Goal: Task Accomplishment & Management: Complete application form

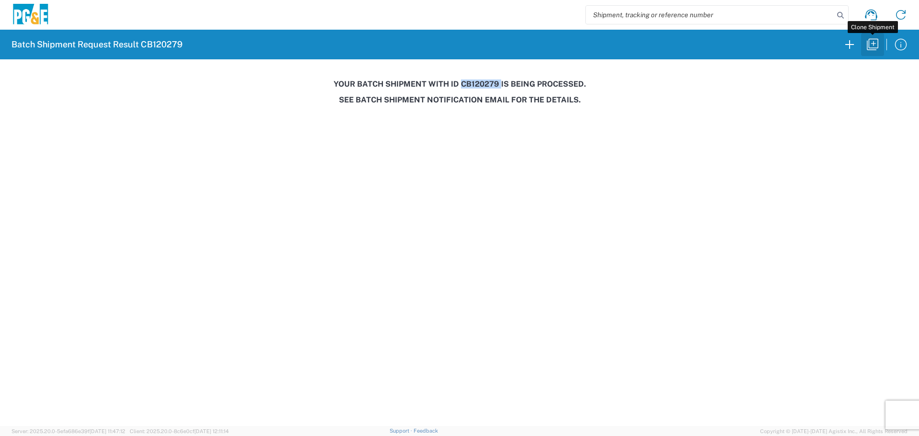
click at [877, 44] on icon "button" at bounding box center [872, 44] width 15 height 15
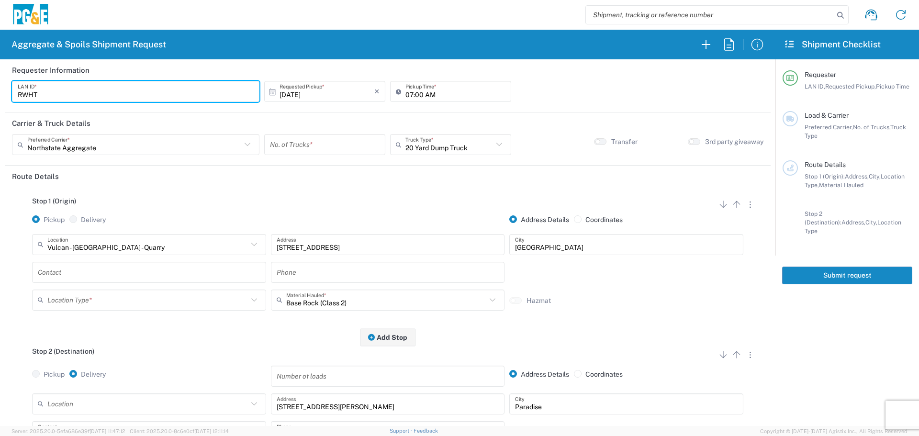
drag, startPoint x: 96, startPoint y: 91, endPoint x: 0, endPoint y: 123, distance: 101.4
click at [0, 123] on form "Requester Information RWHT LAN ID * [DATE] × Requested Pickup * Cancel Apply 07…" at bounding box center [387, 242] width 775 height 366
type input "FLT8"
click at [187, 151] on input "text" at bounding box center [134, 144] width 214 height 17
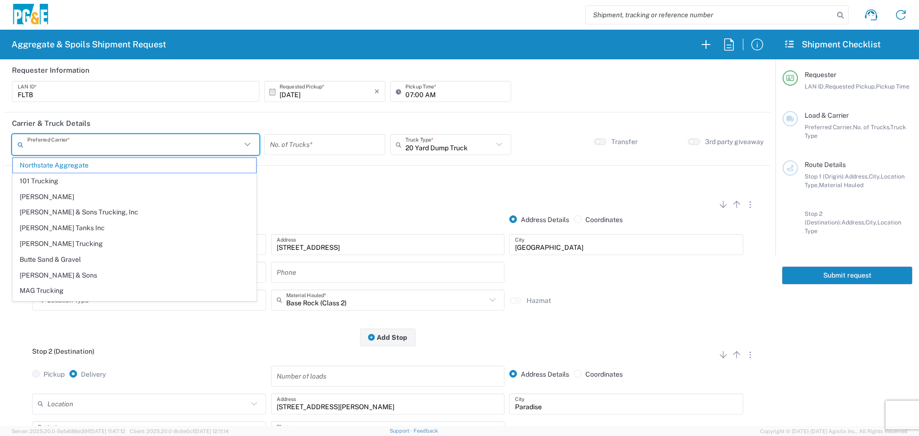
click at [132, 215] on span "[PERSON_NAME] & Sons Trucking, Inc" at bounding box center [134, 212] width 243 height 15
type input "[PERSON_NAME] & Sons Trucking, Inc"
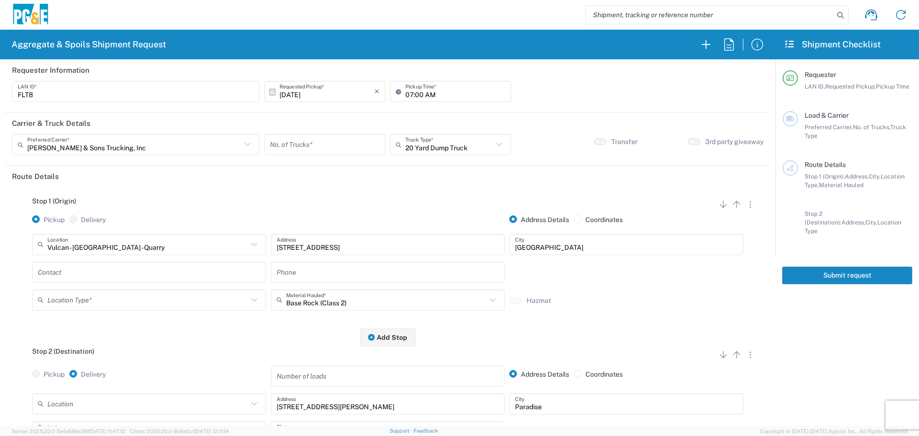
click at [347, 139] on input "number" at bounding box center [325, 144] width 110 height 17
type input "1"
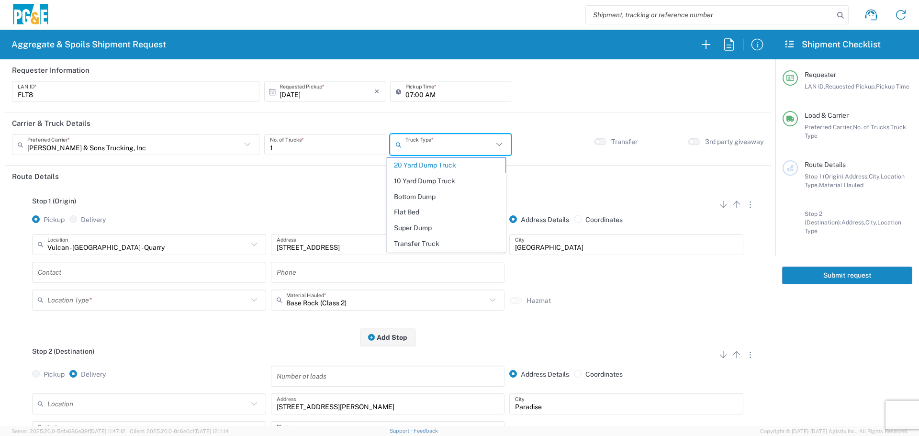
click at [465, 143] on input "text" at bounding box center [449, 144] width 88 height 17
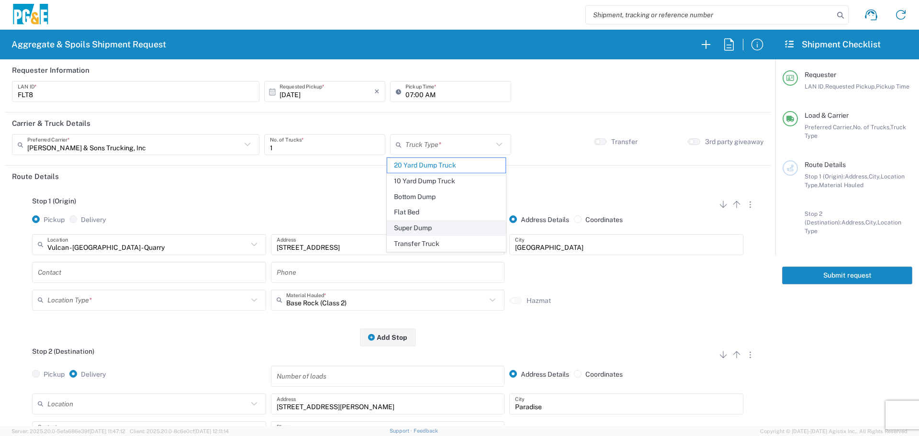
click at [440, 225] on span "Super Dump" at bounding box center [446, 228] width 118 height 15
type input "Super Dump"
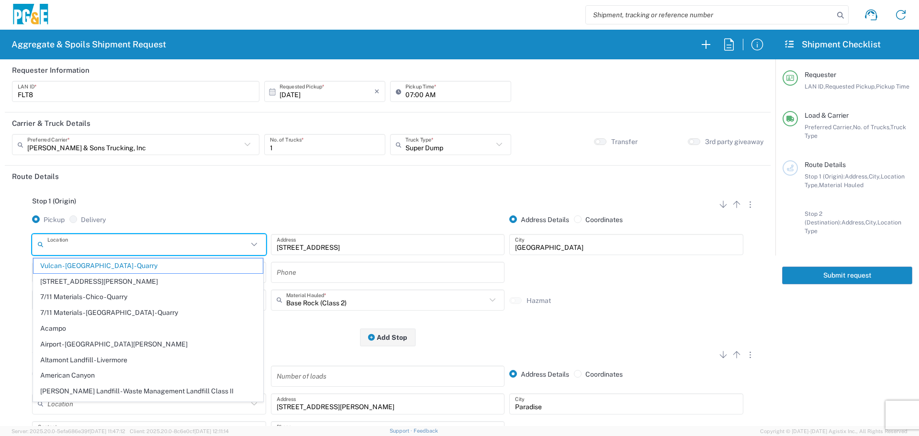
click at [142, 246] on input "text" at bounding box center [147, 244] width 200 height 17
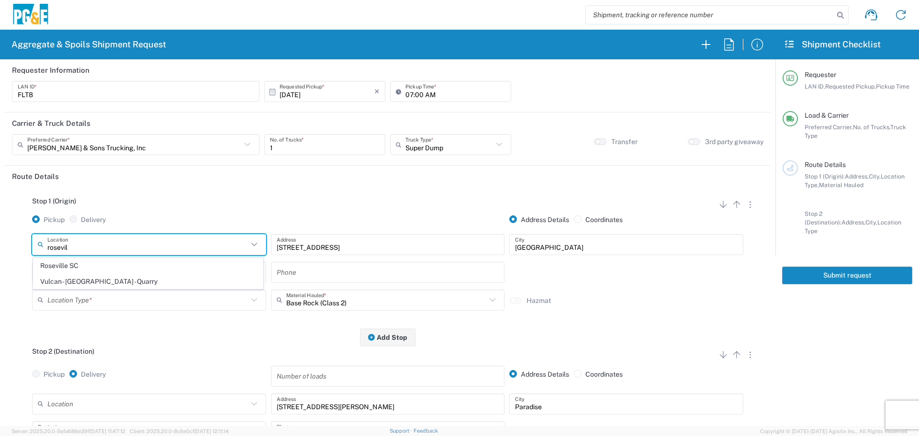
click at [103, 267] on span "Roseville SC" at bounding box center [147, 265] width 229 height 15
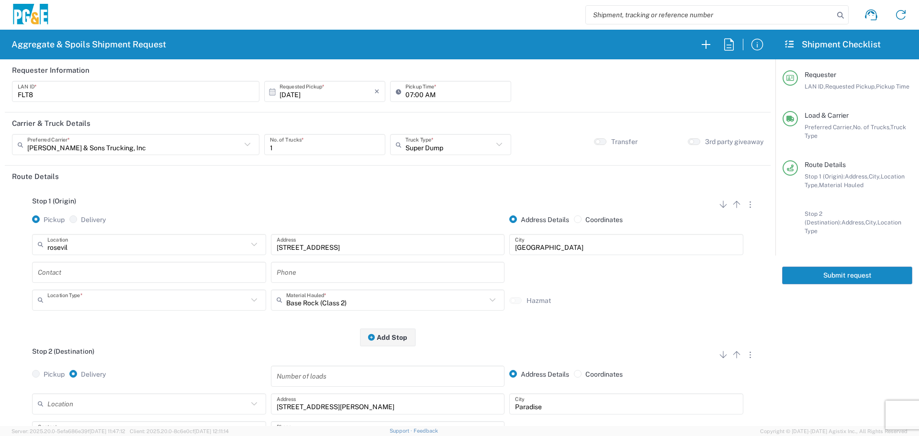
type input "Roseville SC"
type input "[STREET_ADDRESS]"
type input "[GEOGRAPHIC_DATA]"
type input "Business No Loading Dock"
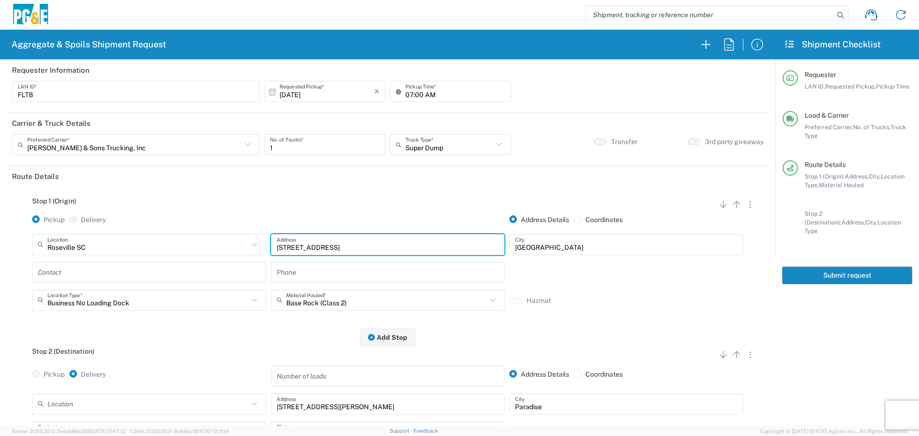
drag, startPoint x: 324, startPoint y: 244, endPoint x: 226, endPoint y: 242, distance: 98.6
click at [226, 242] on div "[GEOGRAPHIC_DATA] SC Location [GEOGRAPHIC_DATA] [GEOGRAPHIC_DATA] [GEOGRAPHIC_D…" at bounding box center [388, 248] width 716 height 28
click at [232, 276] on input "text" at bounding box center [149, 272] width 222 height 17
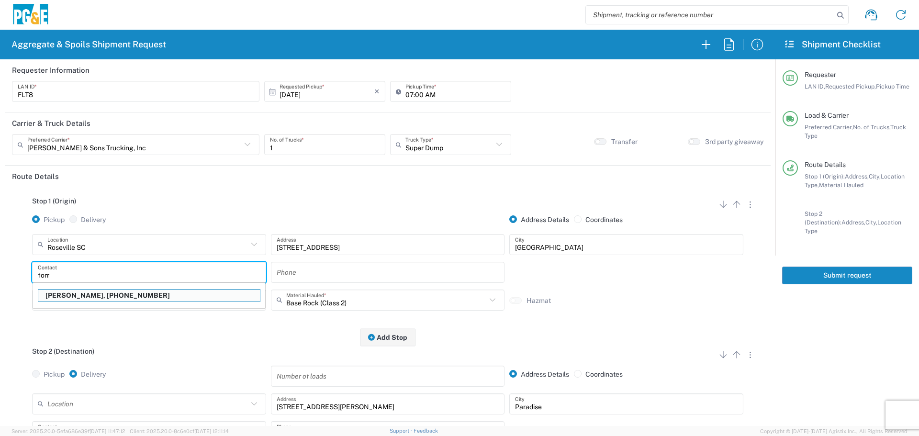
click at [184, 300] on p "[PERSON_NAME], [PHONE_NUMBER]" at bounding box center [149, 295] width 222 height 12
type input "[PERSON_NAME]"
type input "[PHONE_NUMBER]"
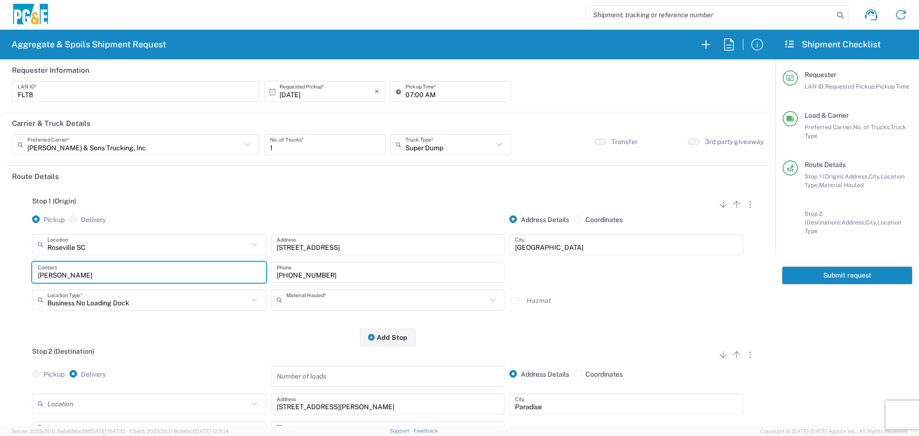
click at [322, 299] on input "text" at bounding box center [386, 299] width 200 height 17
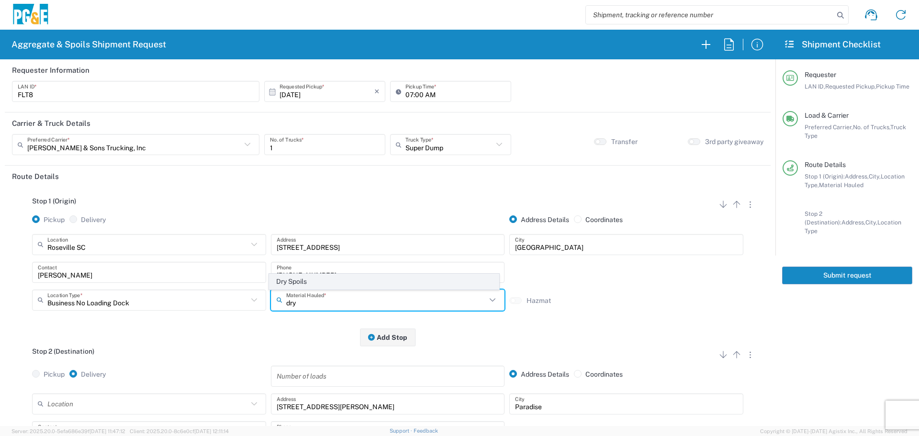
click at [328, 286] on span "Dry Spoils" at bounding box center [383, 281] width 229 height 15
type input "Dry Spoils"
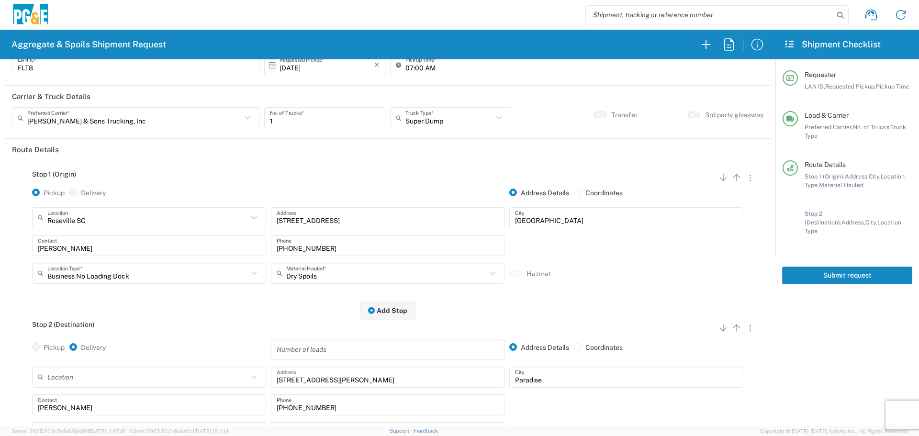
scroll to position [96, 0]
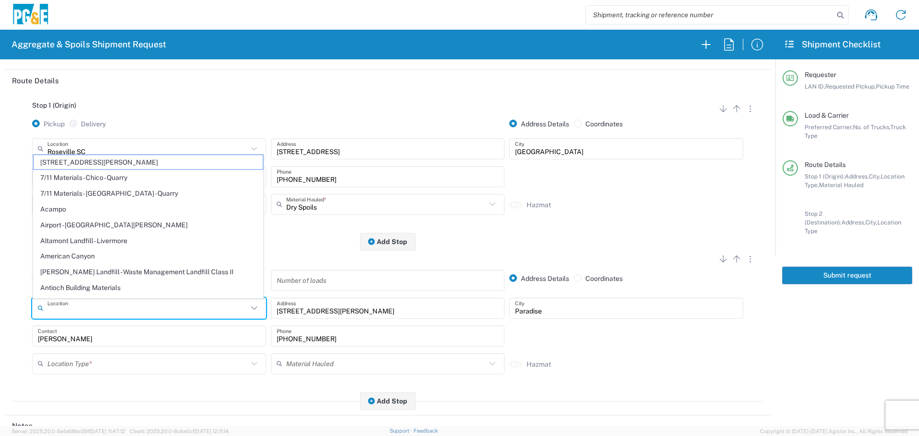
click at [143, 308] on input "text" at bounding box center [147, 307] width 200 height 17
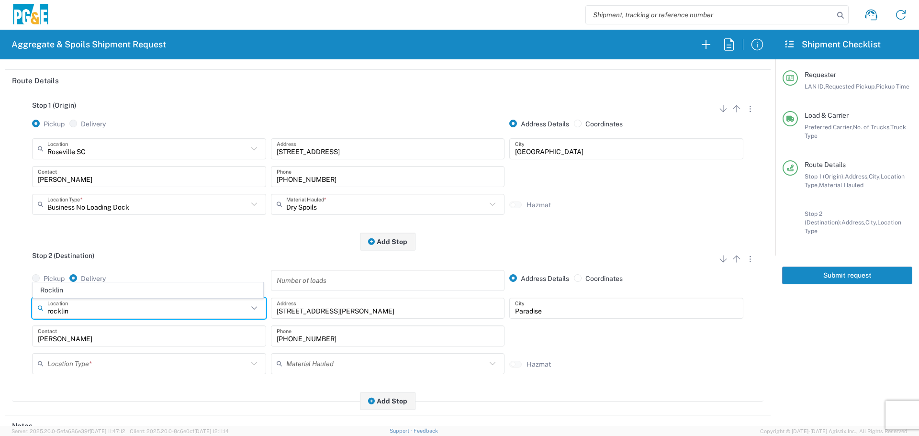
type input "Rocklin"
type input "[STREET_ADDRESS]"
type input "Rocklin"
type input "Business No Loading Dock"
type input "Rocklin"
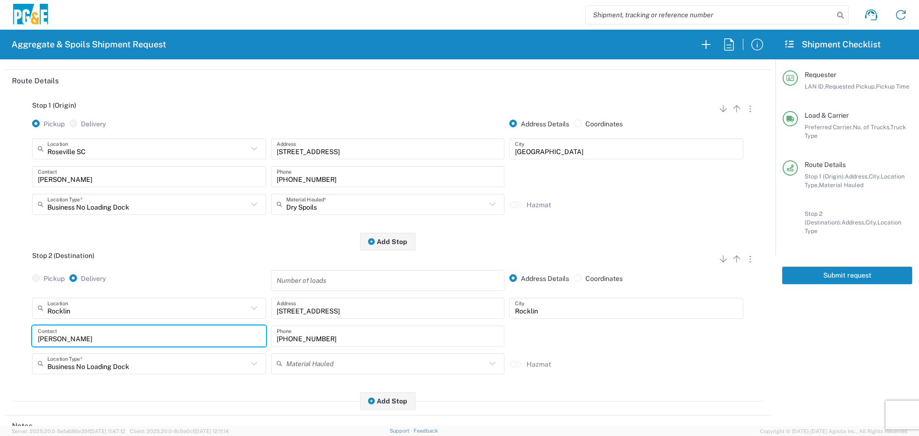
drag, startPoint x: 108, startPoint y: 344, endPoint x: 0, endPoint y: 351, distance: 107.9
click at [0, 351] on form "Requester Information FLT8 LAN ID * [DATE] × Requested Pickup * Cancel Apply 07…" at bounding box center [387, 242] width 775 height 366
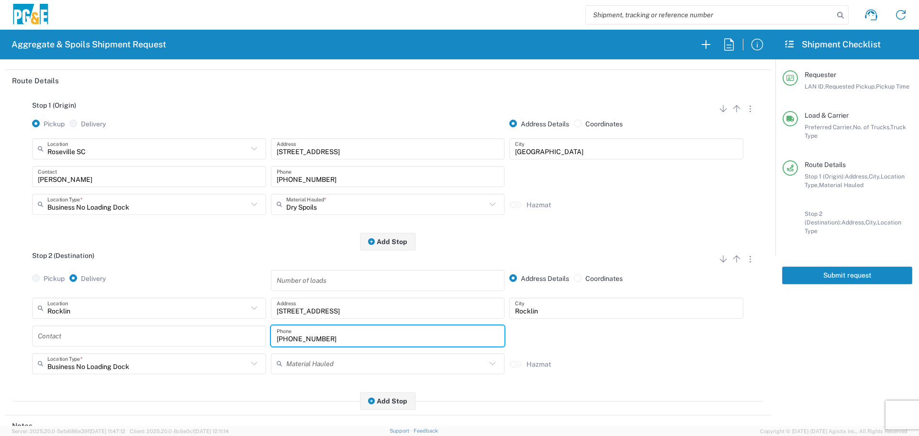
drag, startPoint x: 336, startPoint y: 334, endPoint x: 143, endPoint y: 330, distance: 193.3
click at [143, 330] on div "Contact [PHONE_NUMBER] Phone" at bounding box center [388, 339] width 716 height 28
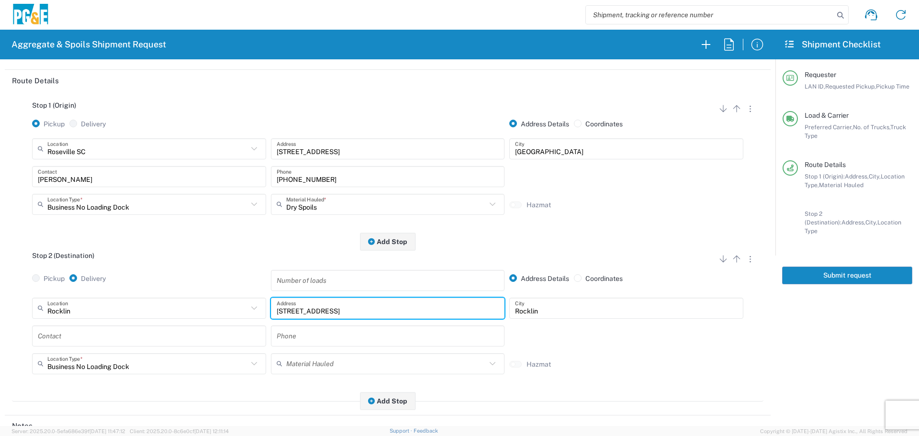
drag, startPoint x: 358, startPoint y: 311, endPoint x: 184, endPoint y: 319, distance: 174.3
click at [184, 319] on div "Rocklin Location [GEOGRAPHIC_DATA] [GEOGRAPHIC_DATA][PERSON_NAME] - Quarry 7/11…" at bounding box center [388, 312] width 716 height 28
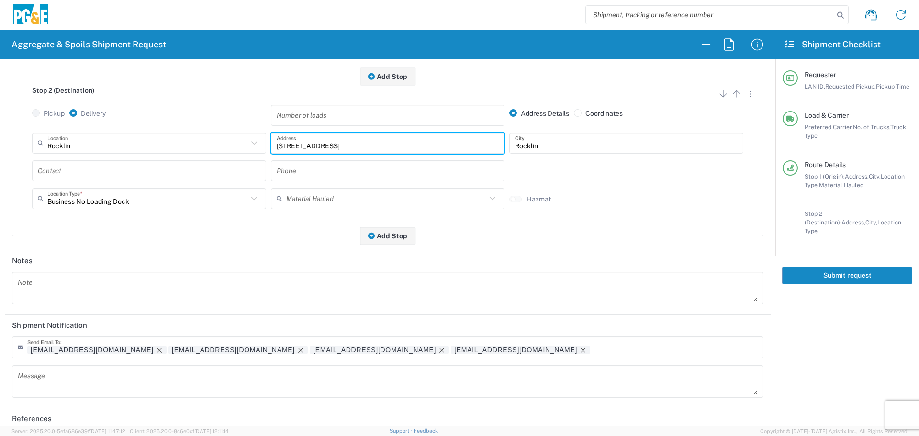
scroll to position [297, 0]
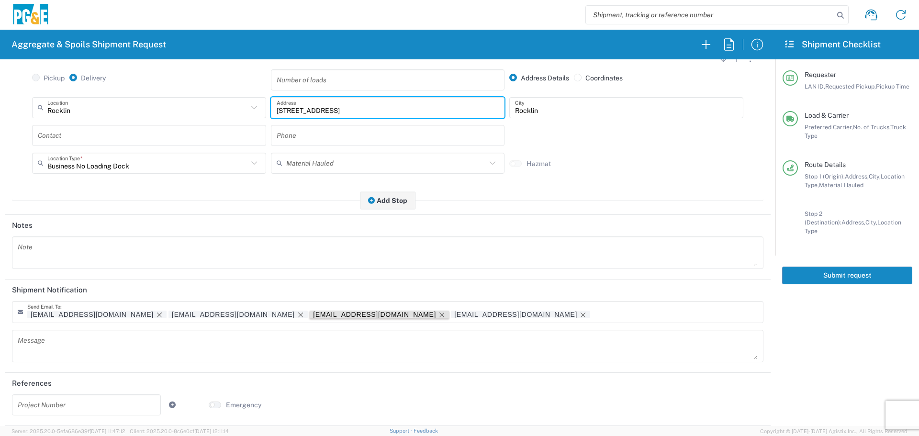
click at [438, 318] on icon "Remove tag" at bounding box center [442, 315] width 8 height 8
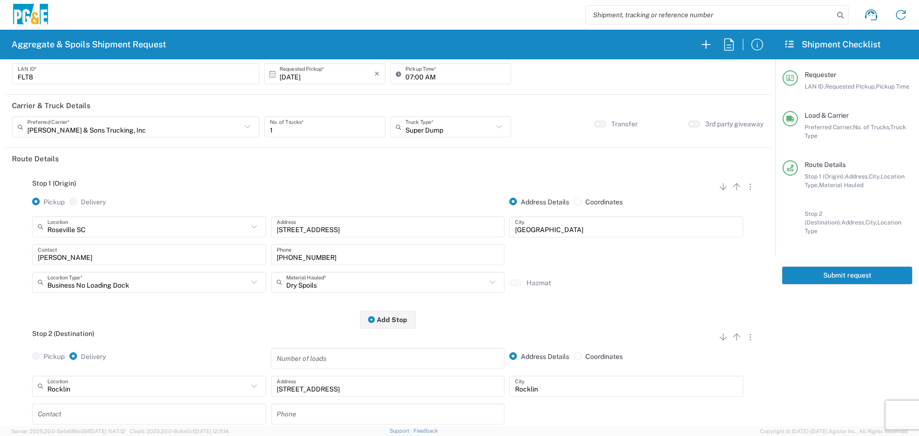
scroll to position [0, 0]
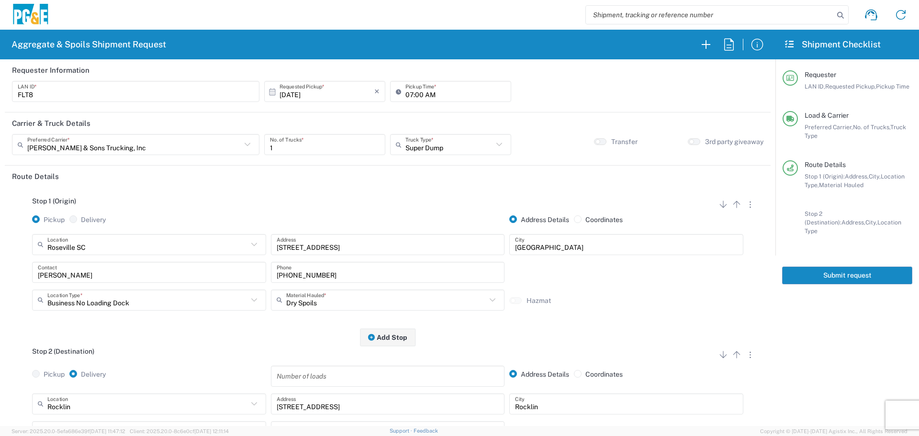
click at [824, 266] on button "Submit request" at bounding box center [847, 275] width 130 height 18
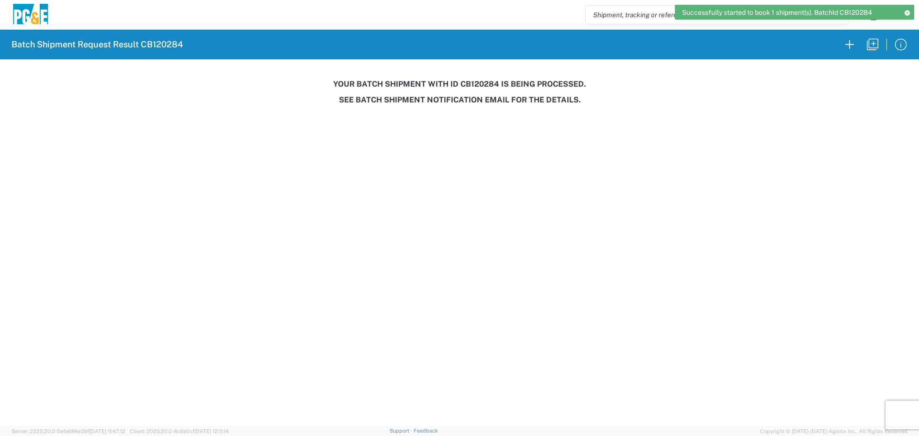
click at [479, 87] on h3 "Your batch shipment with id CB120284 is being processed." at bounding box center [459, 83] width 905 height 9
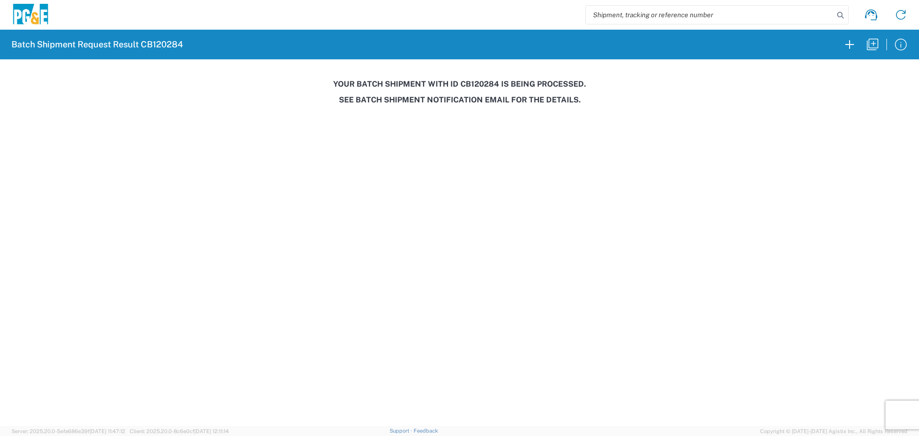
copy h3 "CB120284"
